Goal: Information Seeking & Learning: Understand process/instructions

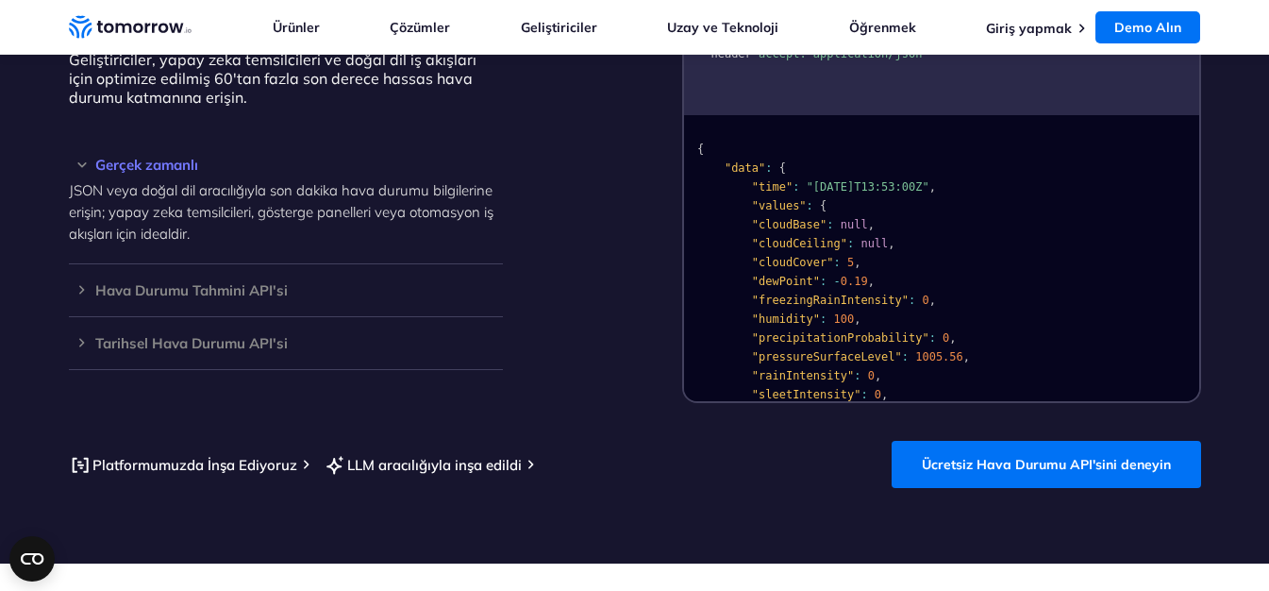
scroll to position [1788, 0]
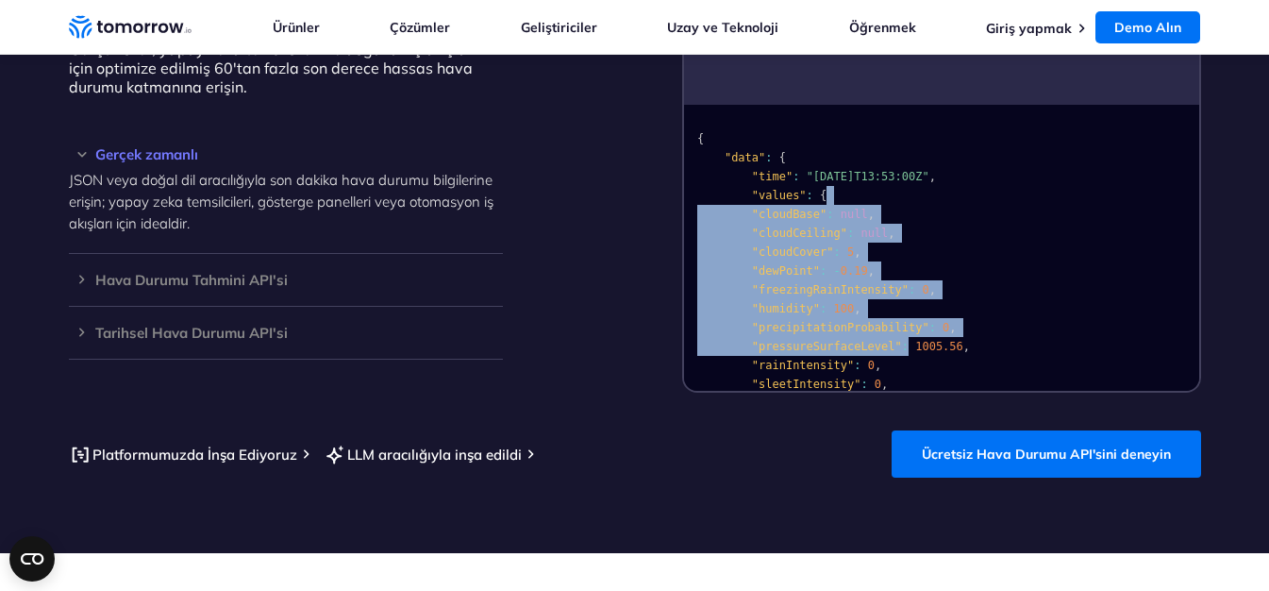
drag, startPoint x: 921, startPoint y: 166, endPoint x: 888, endPoint y: 317, distance: 154.6
click at [888, 317] on pre "{ "data" : { "time" : "2023-02-14T13:53:00Z" , "values" : { "cloudBase" : null …" at bounding box center [941, 446] width 515 height 672
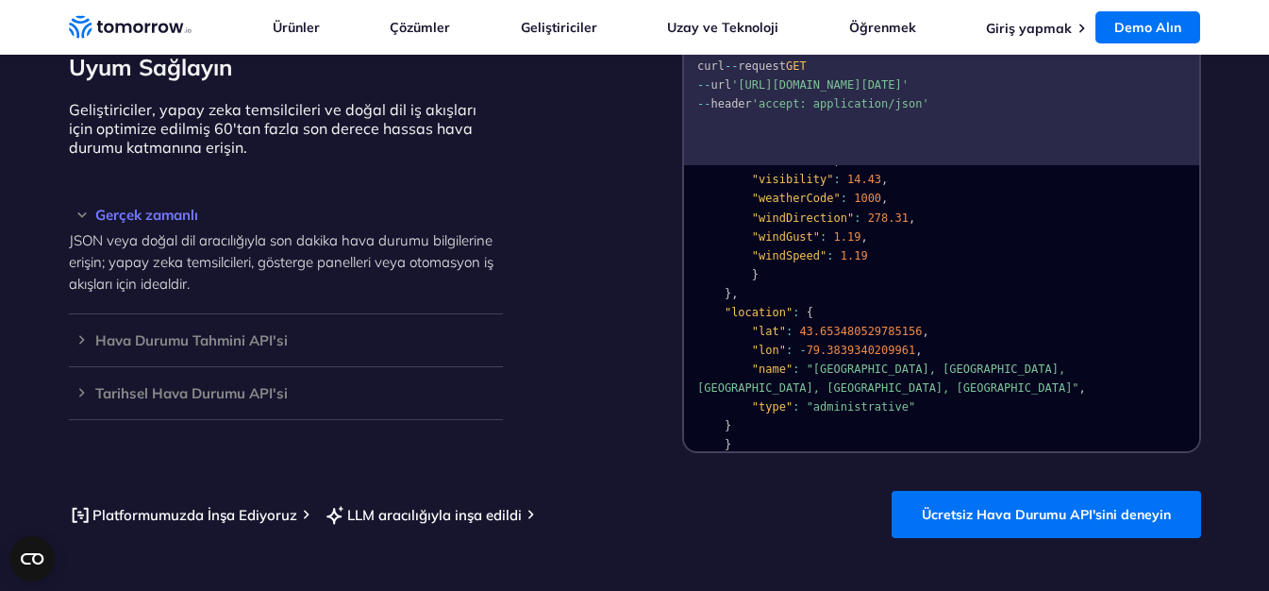
scroll to position [1693, 0]
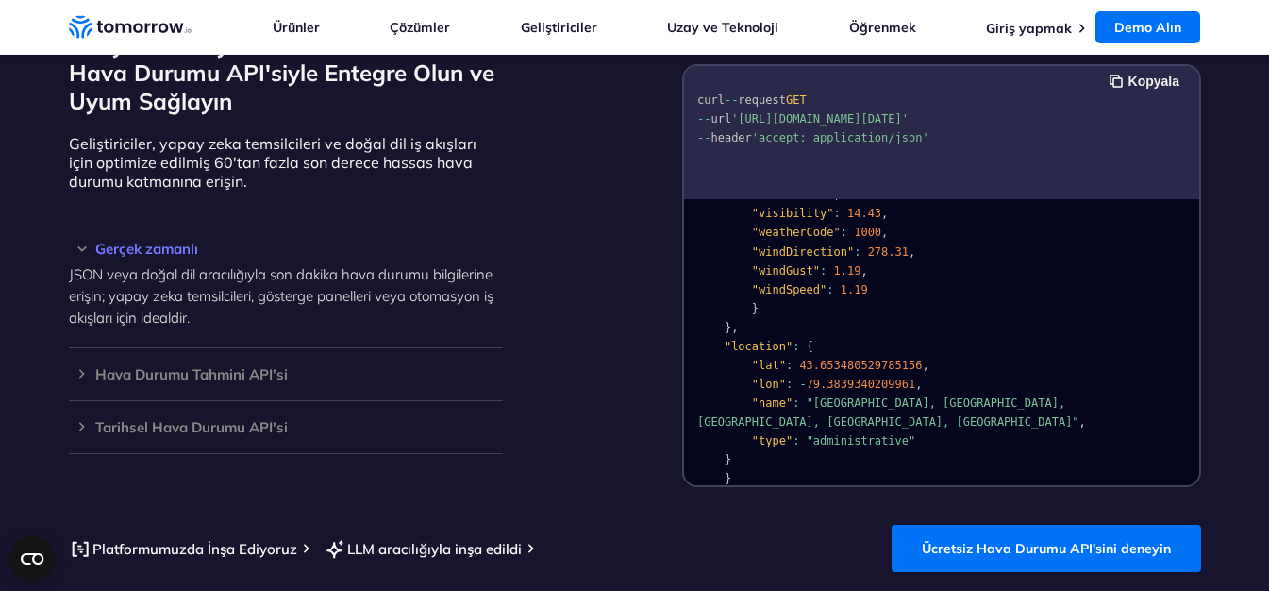
click at [626, 271] on div "Dünyanın En İyi Ücretsiz LLM Hazır Hava Durumu API'siyle Entegre Olun ve Uyum S…" at bounding box center [635, 249] width 1133 height 476
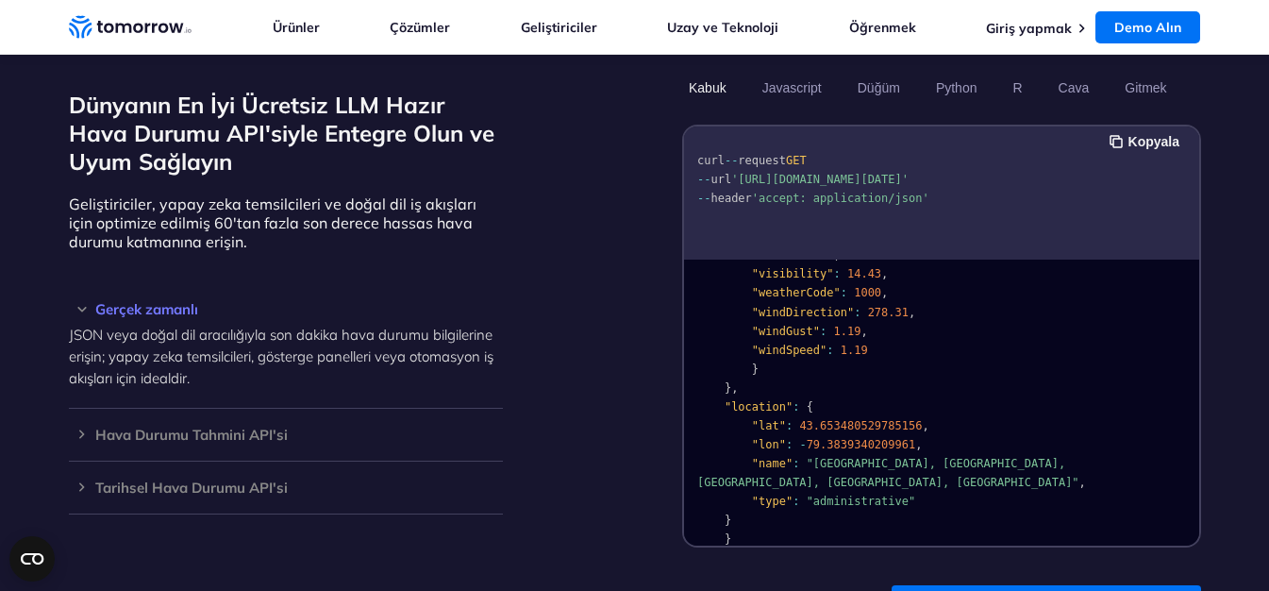
scroll to position [1599, 0]
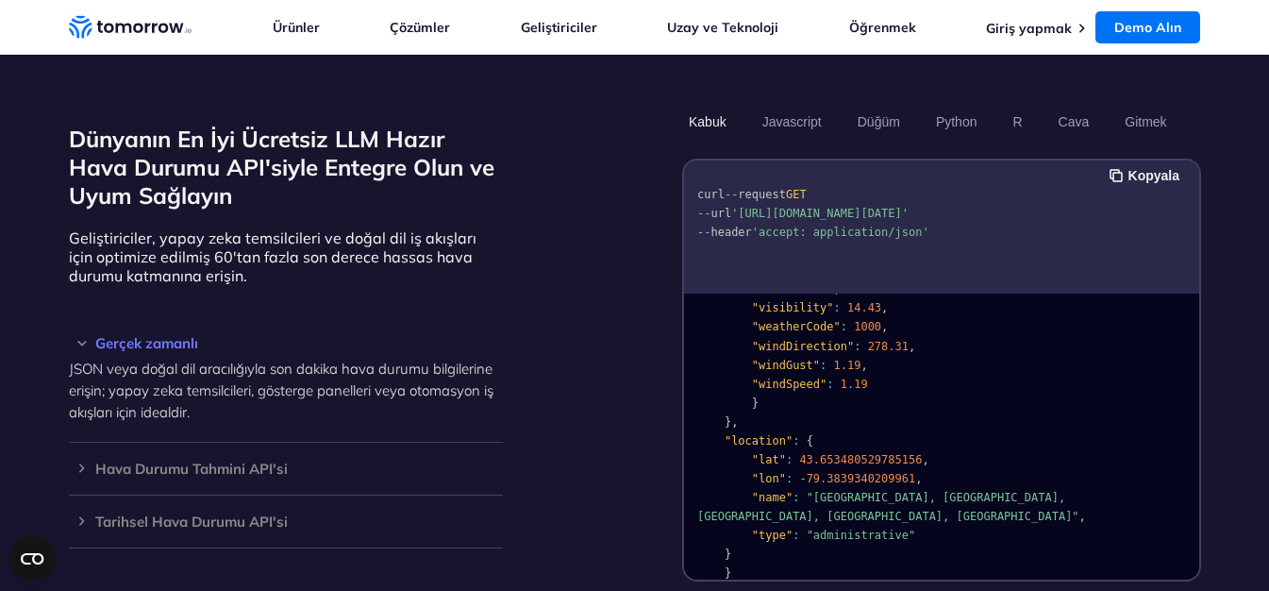
click at [756, 301] on span ""visibility"" at bounding box center [792, 307] width 82 height 13
click at [802, 256] on div "curl -- request GET -- url 'https://api.tomorrow.io/v4/weather/realtime?locatio…" at bounding box center [941, 226] width 515 height 133
click at [797, 234] on span "'accept: application/json'" at bounding box center [839, 232] width 177 height 13
click at [800, 188] on span "GET" at bounding box center [795, 194] width 21 height 13
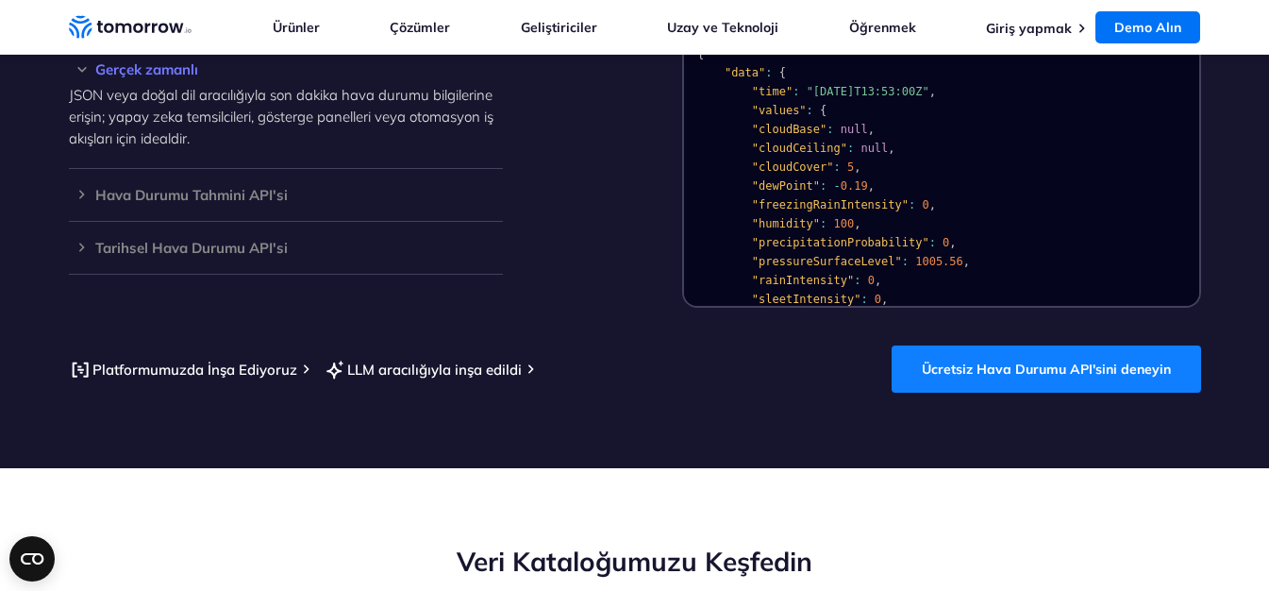
scroll to position [1882, 0]
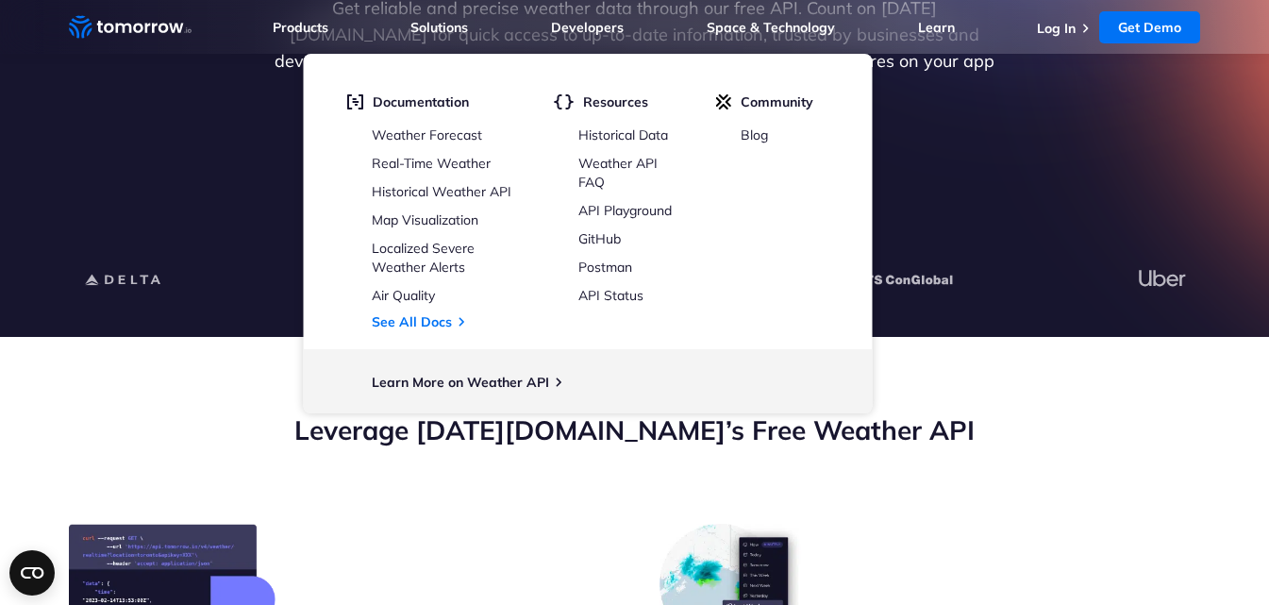
scroll to position [472, 0]
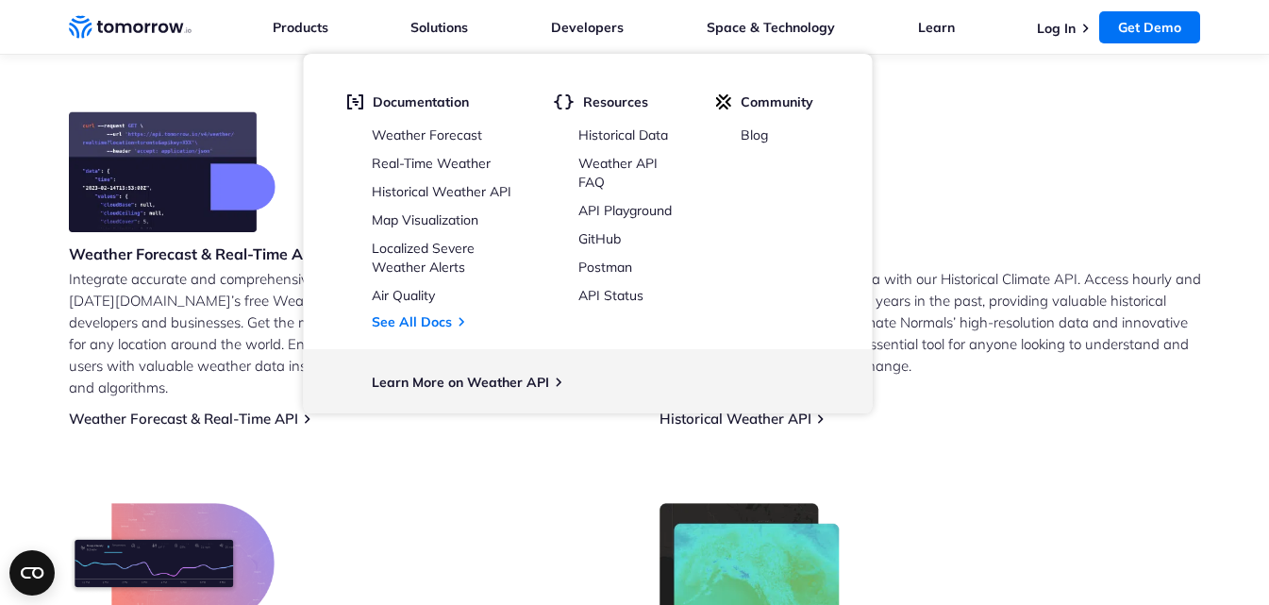
click at [135, 284] on p "Integrate accurate and comprehensive weather data into your applications with […" at bounding box center [340, 333] width 542 height 130
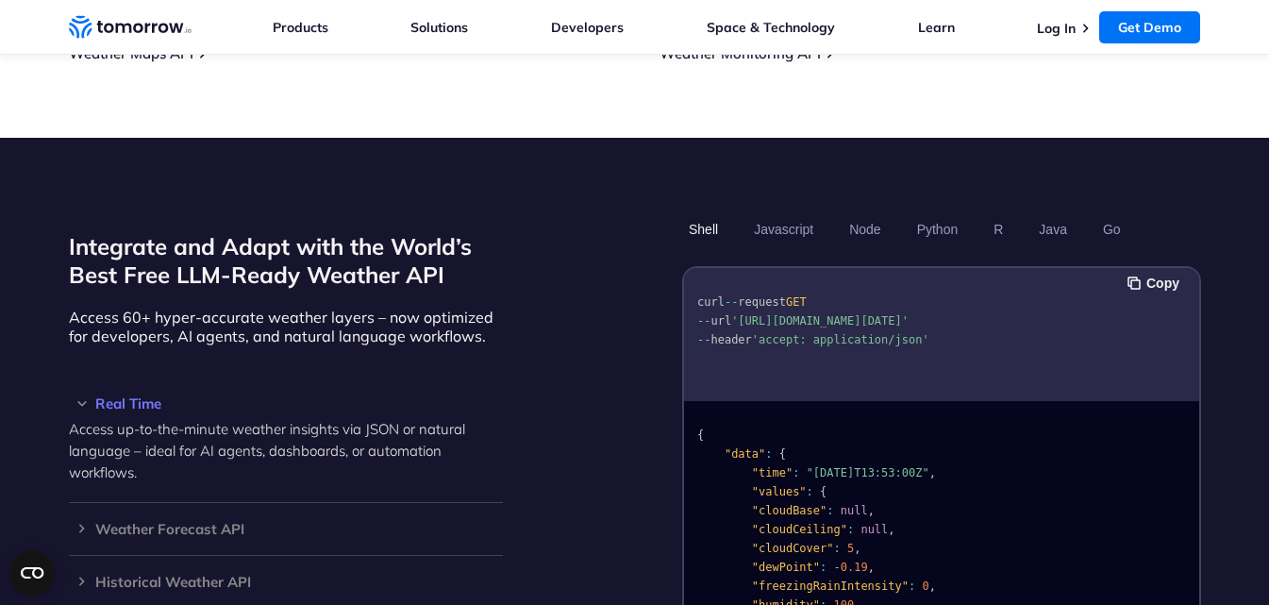
scroll to position [1511, 0]
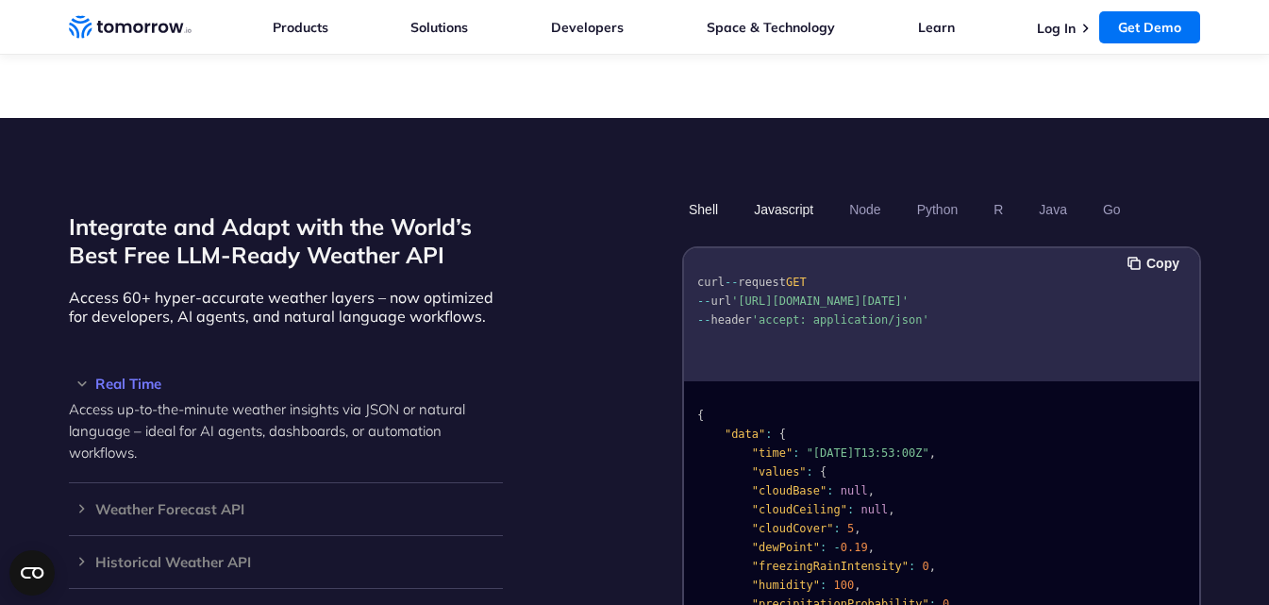
click at [777, 193] on button "Javascript" at bounding box center [783, 209] width 73 height 32
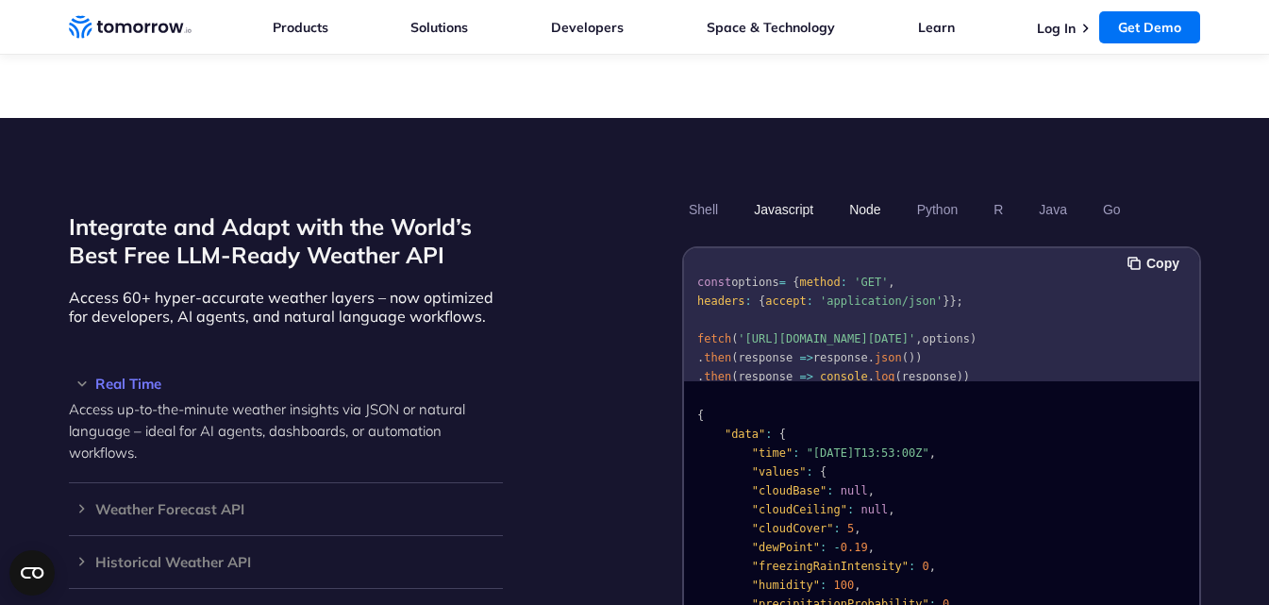
click at [850, 193] on button "Node" at bounding box center [865, 209] width 44 height 32
click at [866, 193] on button "Node" at bounding box center [865, 209] width 44 height 32
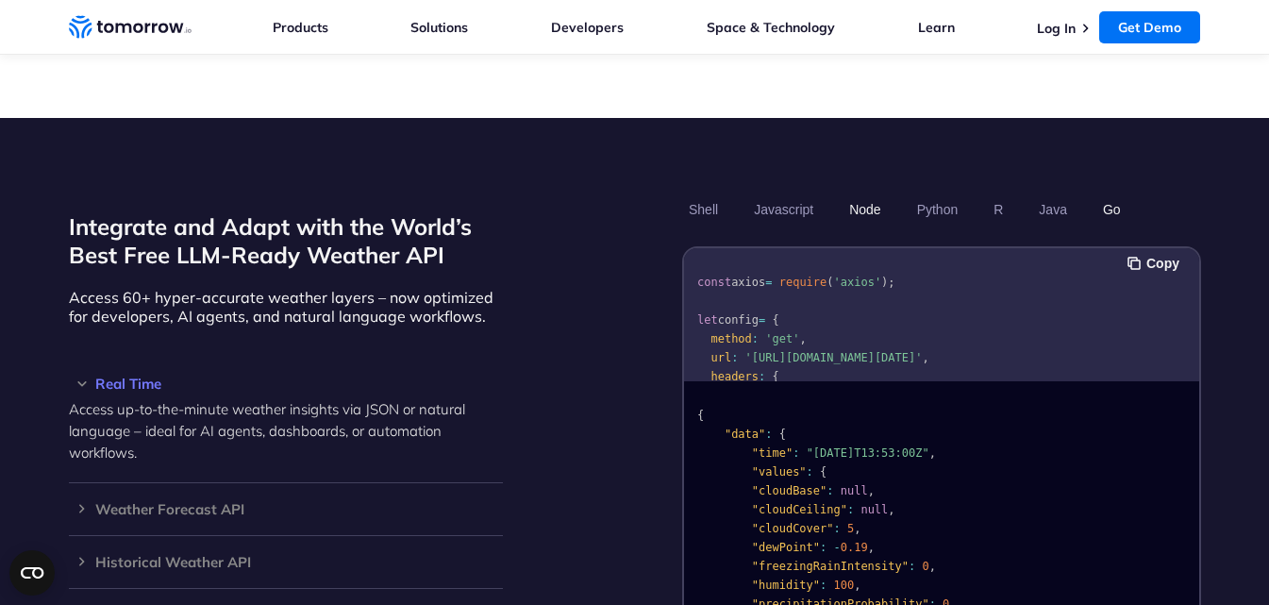
click at [1105, 193] on button "Go" at bounding box center [1111, 209] width 31 height 32
click at [1114, 193] on button "Go" at bounding box center [1111, 209] width 31 height 32
click at [998, 193] on button "R" at bounding box center [998, 209] width 23 height 32
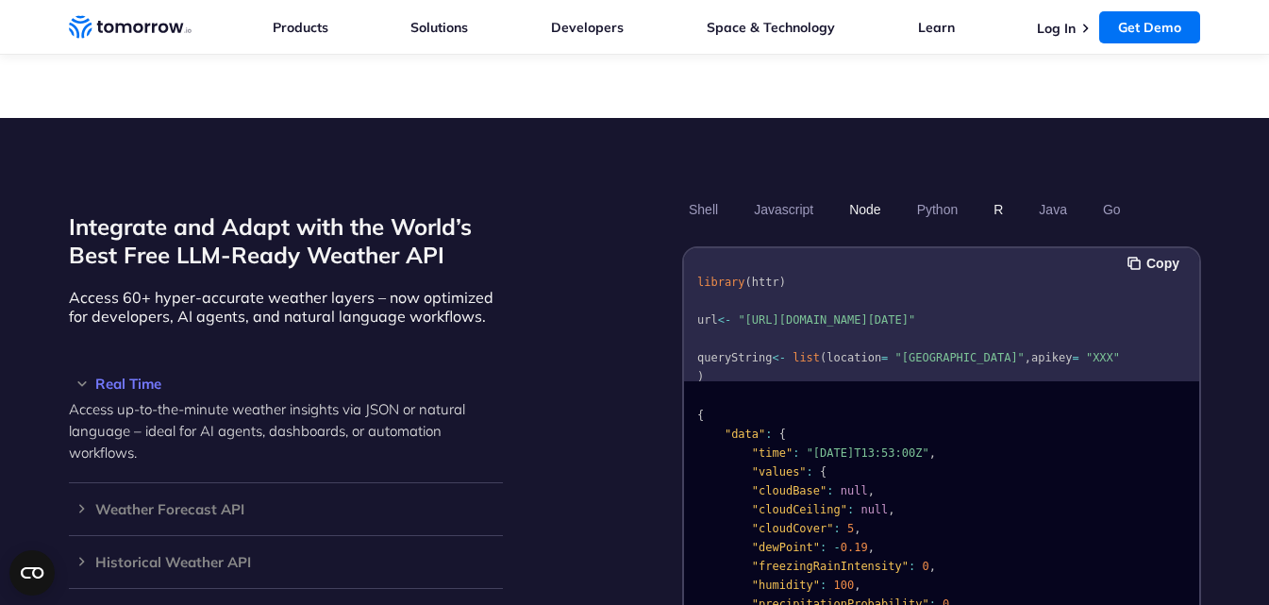
click at [884, 193] on button "Node" at bounding box center [865, 209] width 44 height 32
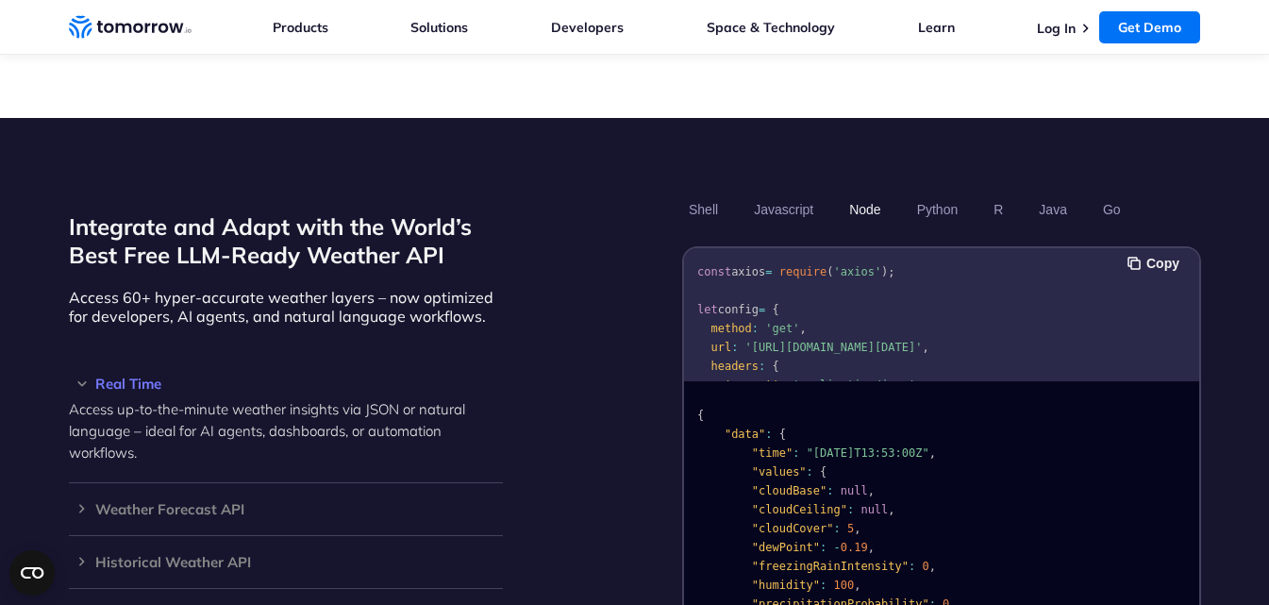
scroll to position [0, 0]
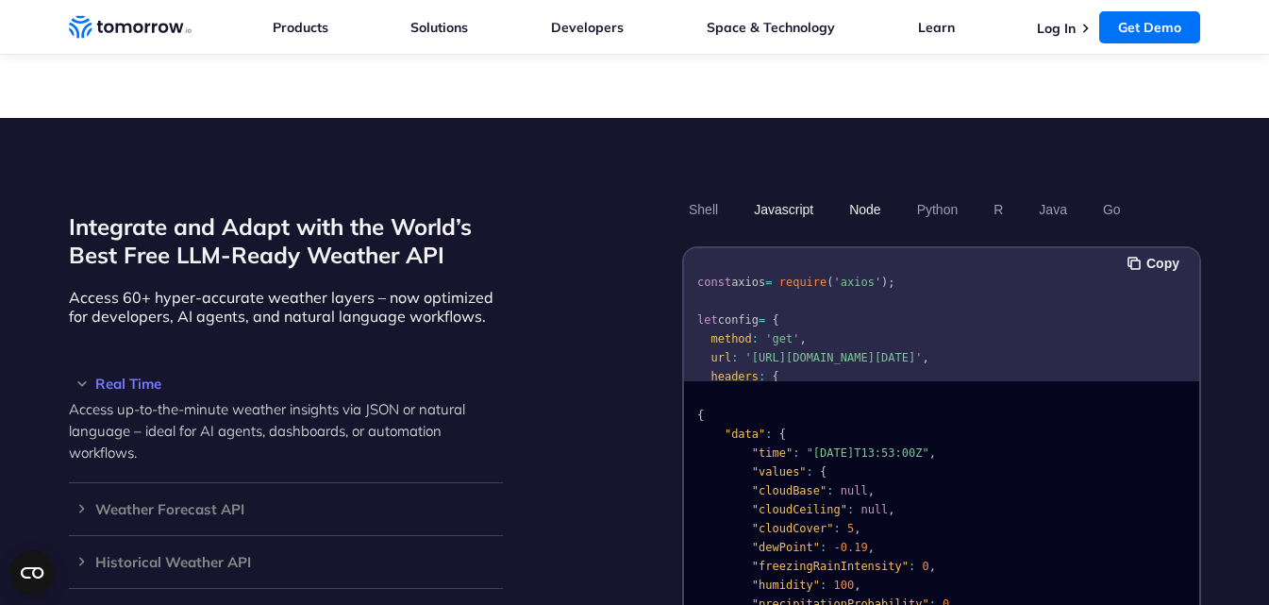
click at [780, 198] on button "Javascript" at bounding box center [783, 209] width 73 height 32
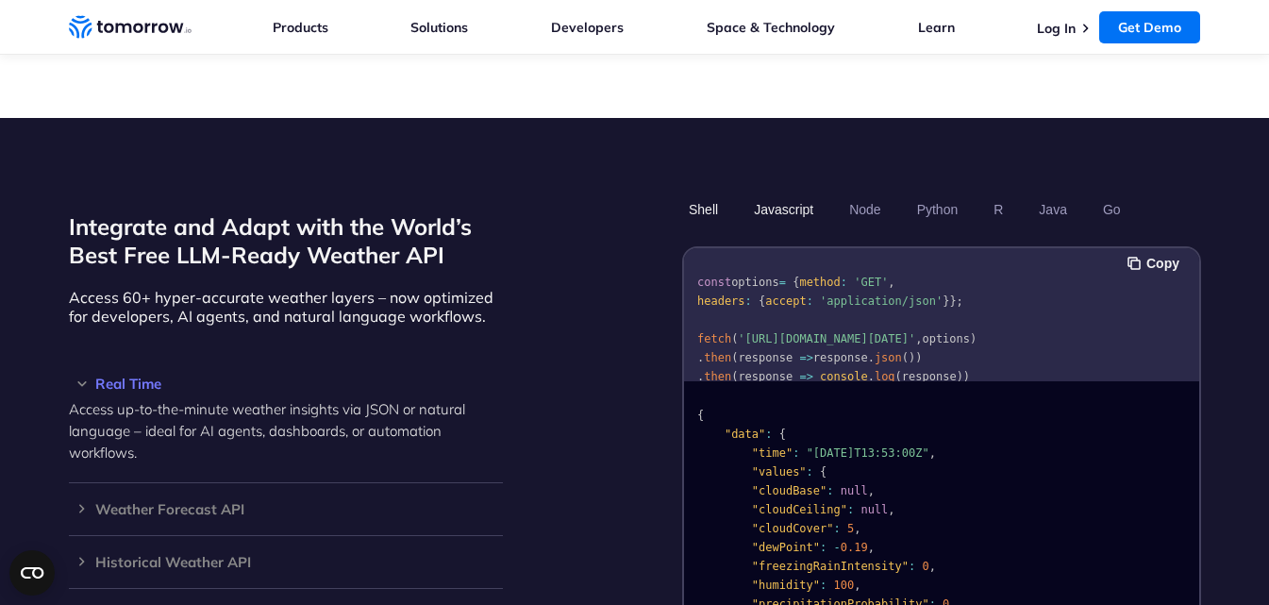
click at [701, 193] on button "Shell" at bounding box center [703, 209] width 42 height 32
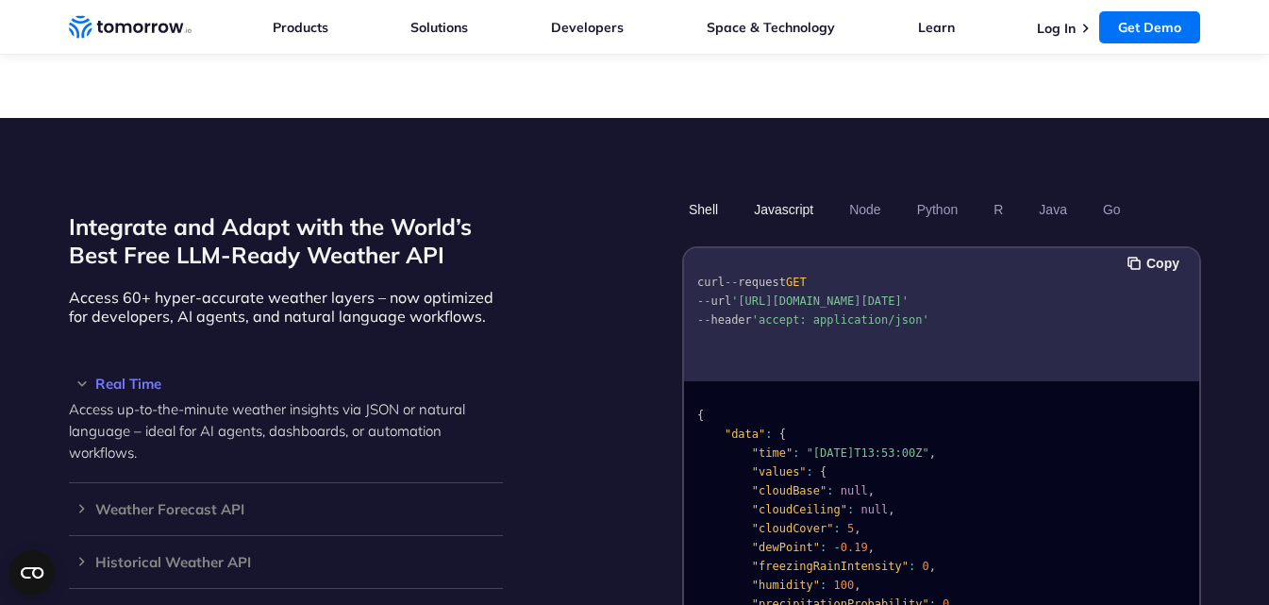
click at [786, 193] on button "Javascript" at bounding box center [783, 209] width 73 height 32
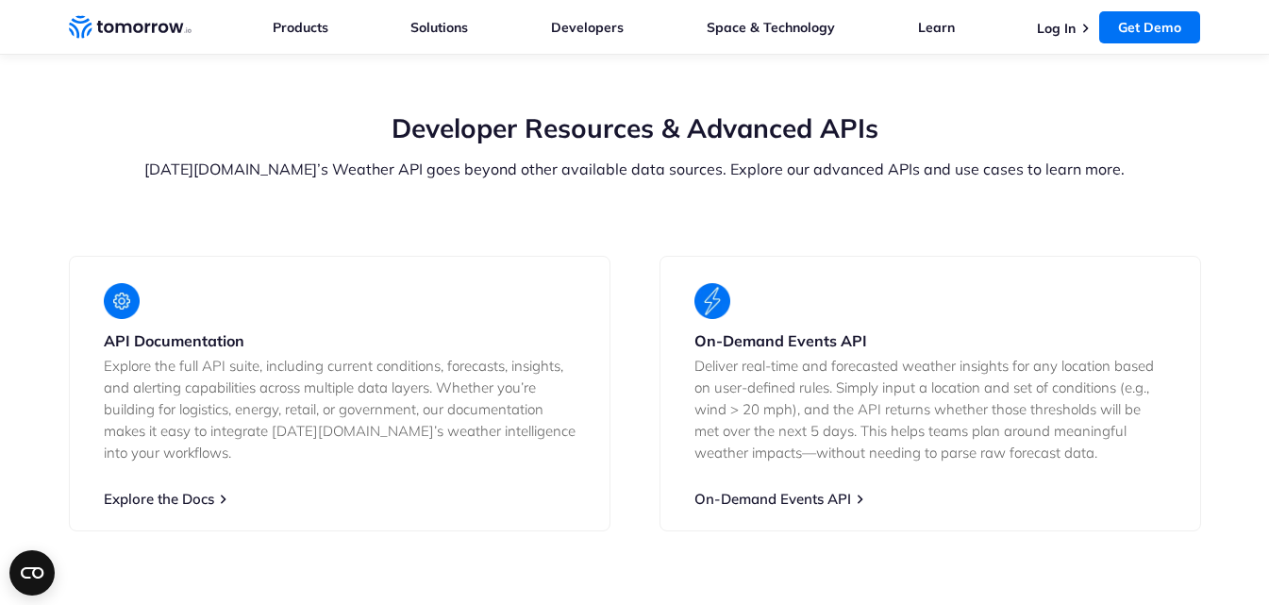
scroll to position [3682, 0]
